Goal: Task Accomplishment & Management: Manage account settings

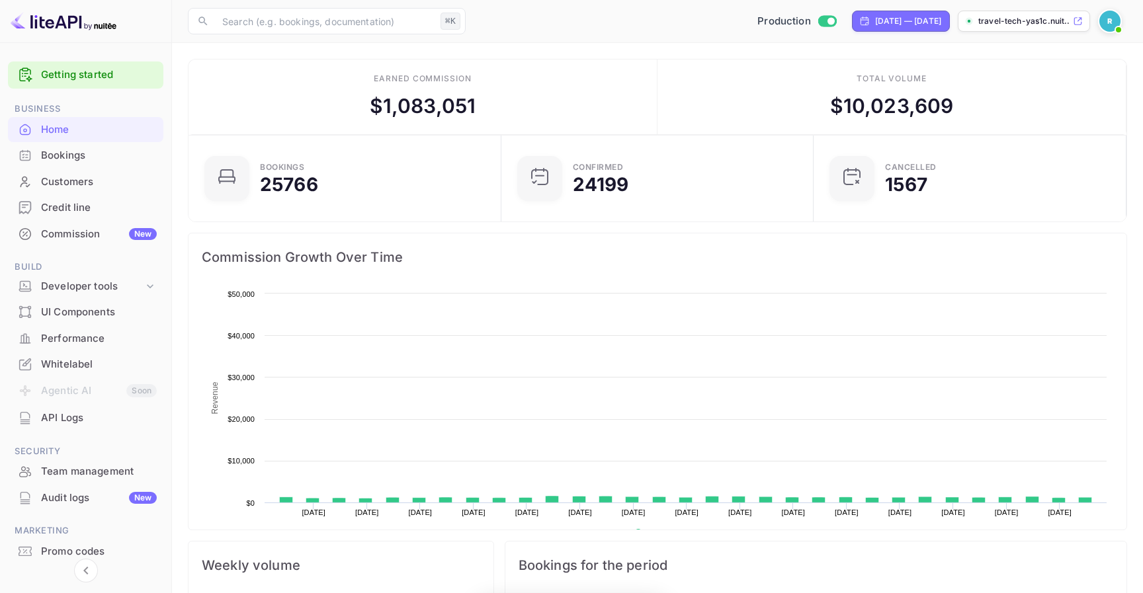
scroll to position [215, 305]
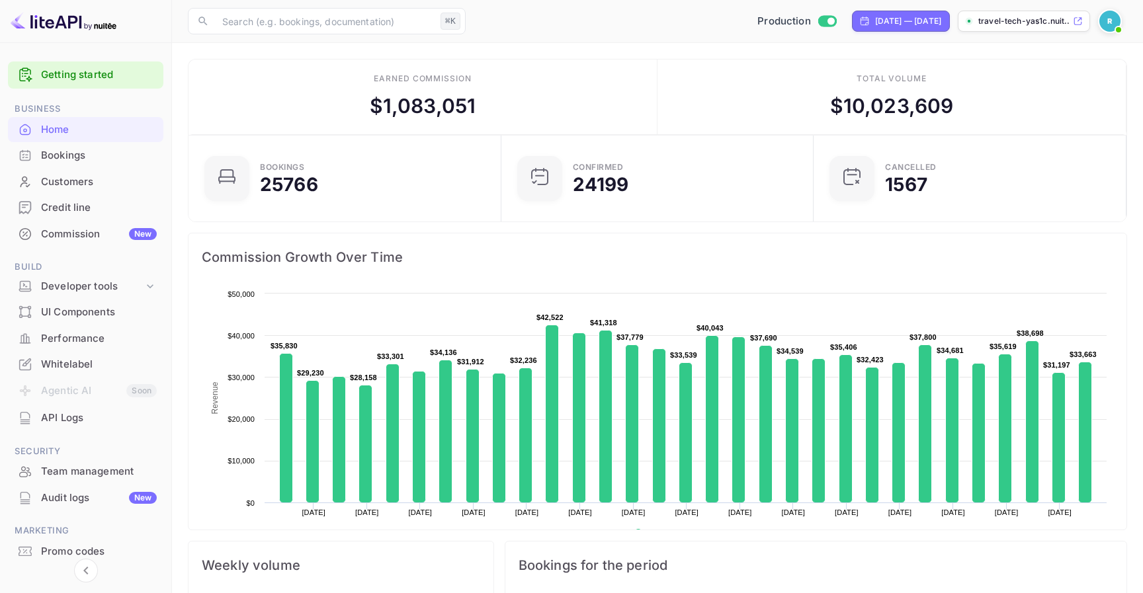
click at [101, 153] on div "Bookings" at bounding box center [99, 155] width 116 height 15
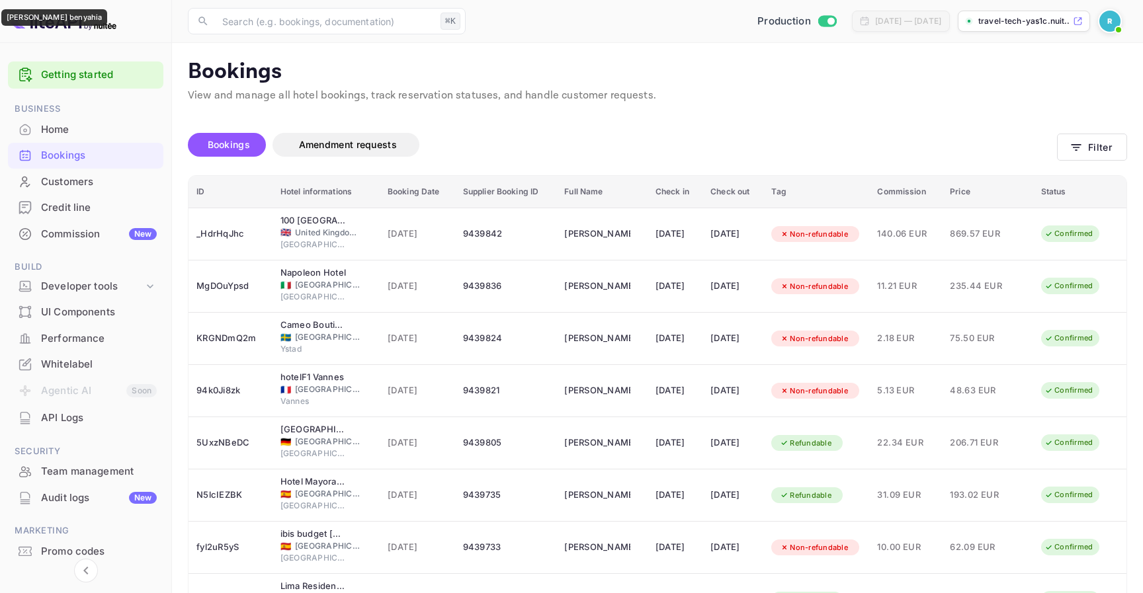
click at [564, 225] on div "[PERSON_NAME] benyahia" at bounding box center [597, 234] width 66 height 21
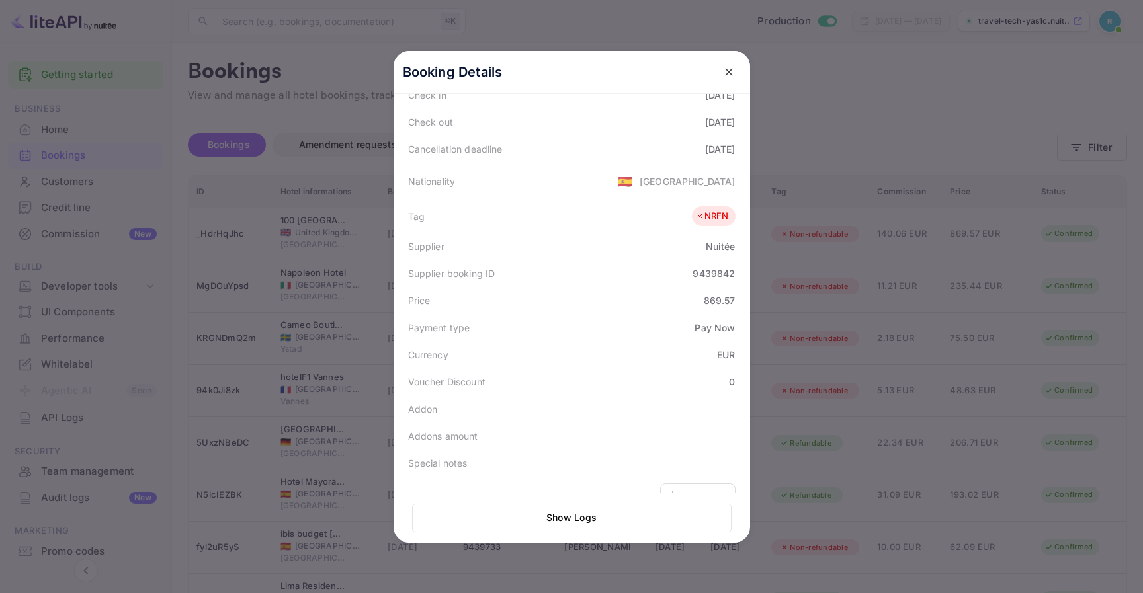
scroll to position [323, 0]
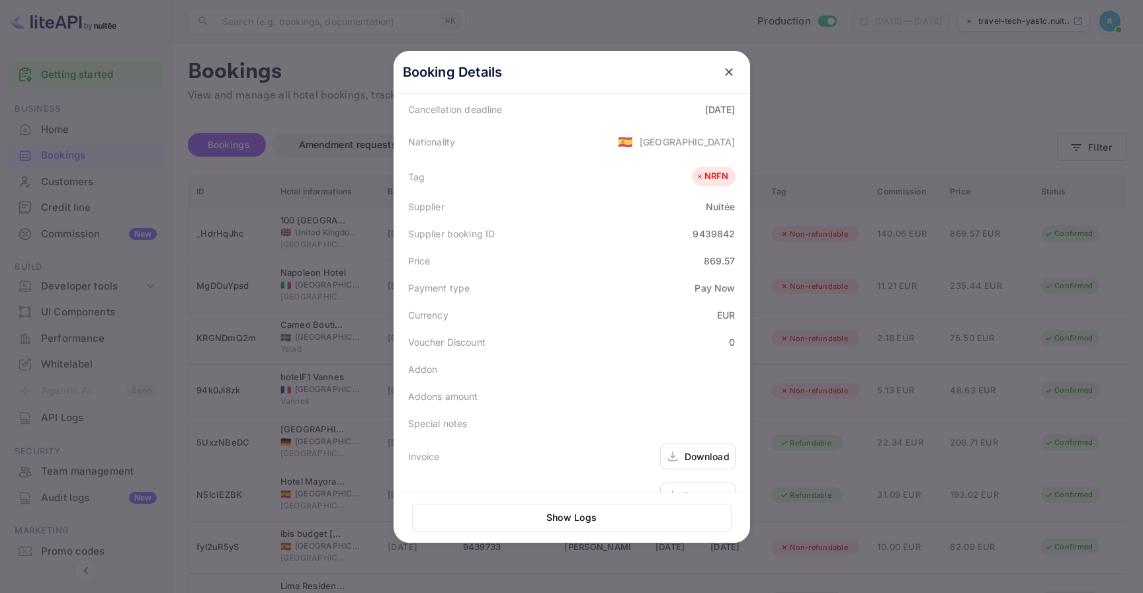
click at [690, 489] on div "Download" at bounding box center [706, 496] width 45 height 14
click at [728, 68] on icon "close" at bounding box center [728, 71] width 13 height 13
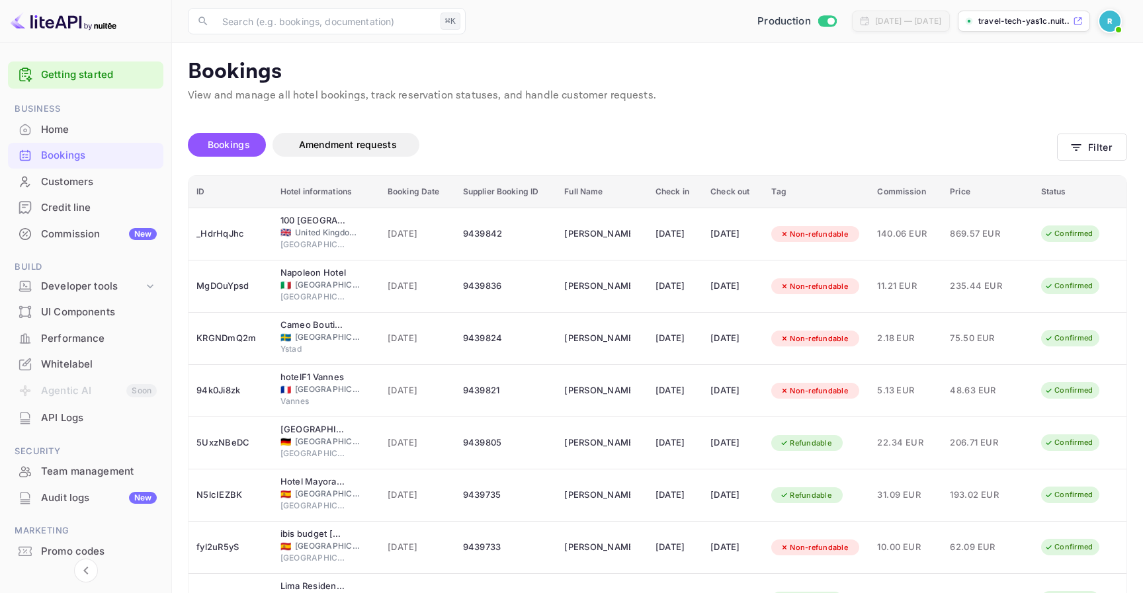
scroll to position [44, 0]
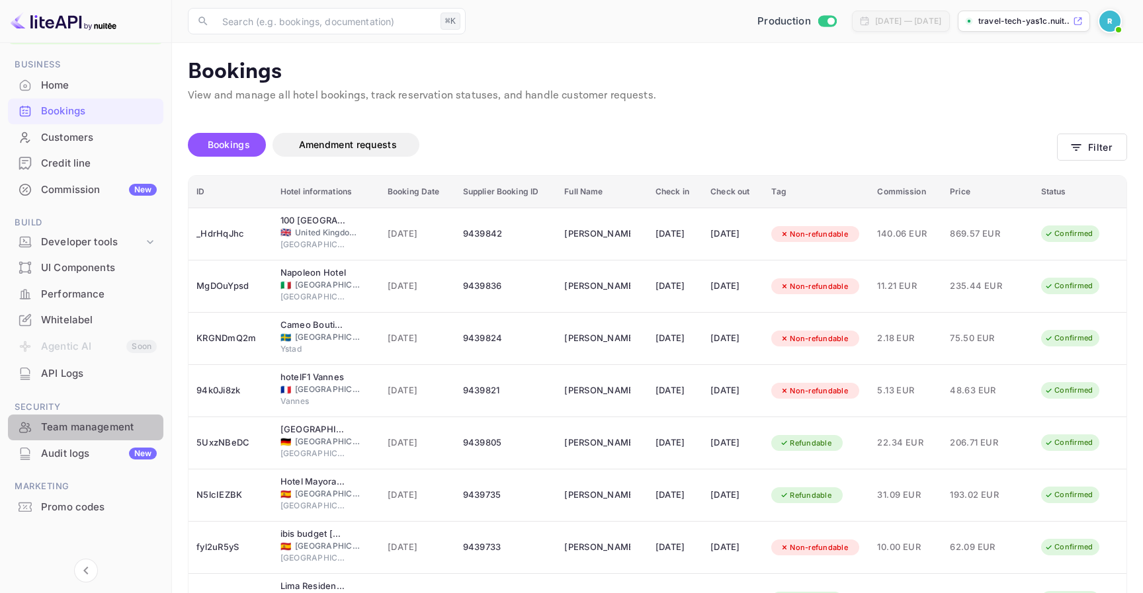
click at [123, 427] on div "Team management" at bounding box center [99, 427] width 116 height 15
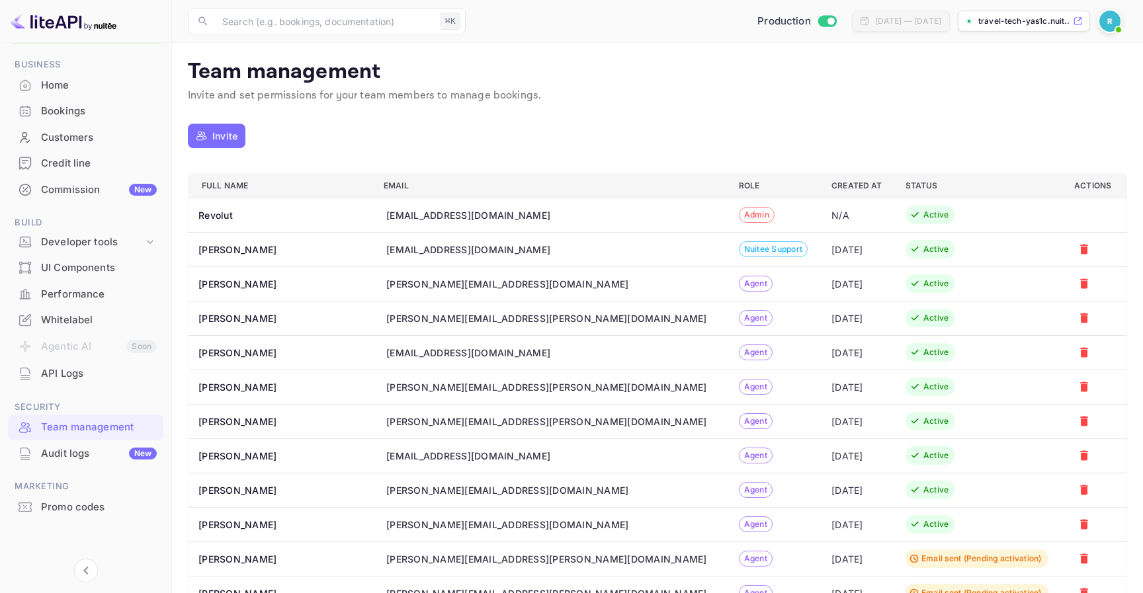
click at [430, 284] on div "[PERSON_NAME][EMAIL_ADDRESS][DOMAIN_NAME]" at bounding box center [507, 284] width 242 height 14
copy div "[PERSON_NAME][EMAIL_ADDRESS][DOMAIN_NAME]"
